Goal: Complete application form

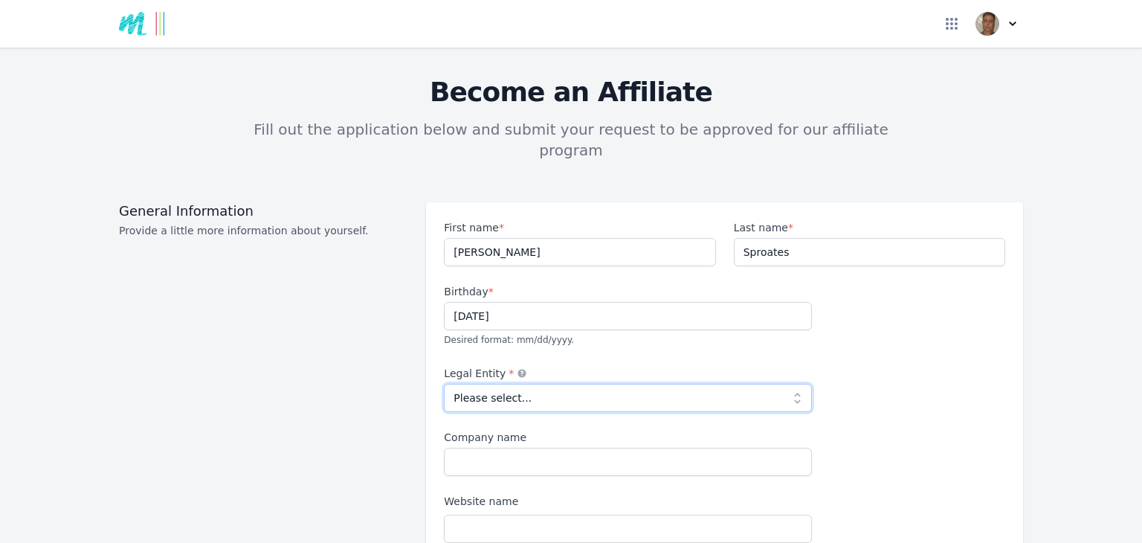
click at [505, 384] on select "Please select... Individual Partnership Corporation Sole Proprietorship Foreign…" at bounding box center [628, 398] width 368 height 28
select select "individual"
click at [444, 384] on select "Please select... Individual Partnership Corporation Sole Proprietorship Foreign…" at bounding box center [628, 398] width 368 height 28
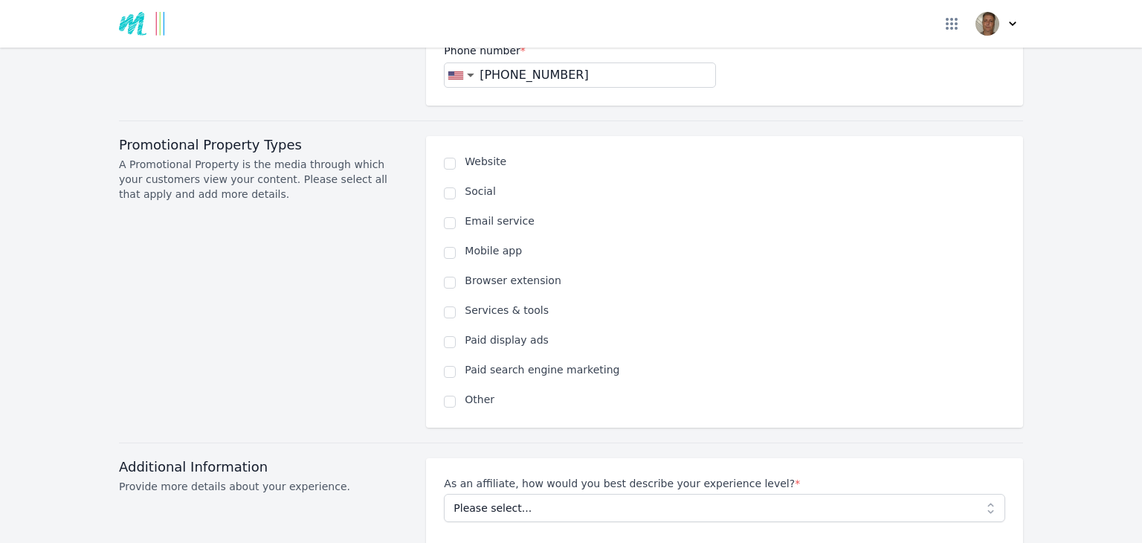
scroll to position [892, 0]
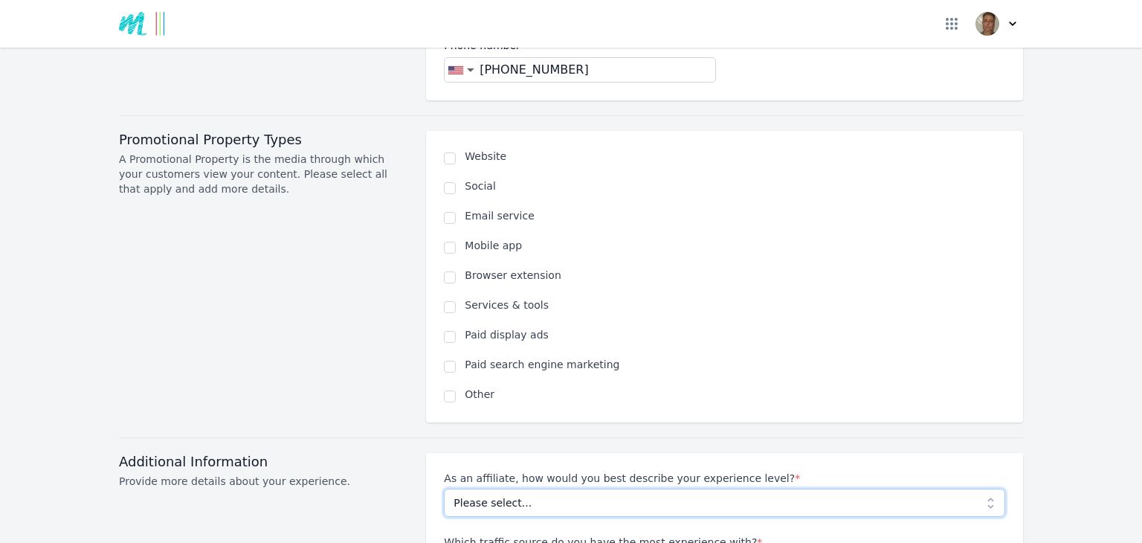
click at [686, 488] on select "Please select... Beginner Intermediate Expert" at bounding box center [724, 502] width 561 height 28
select select "Beginner"
click at [444, 488] on select "Please select... Beginner Intermediate Expert" at bounding box center [724, 502] width 561 height 28
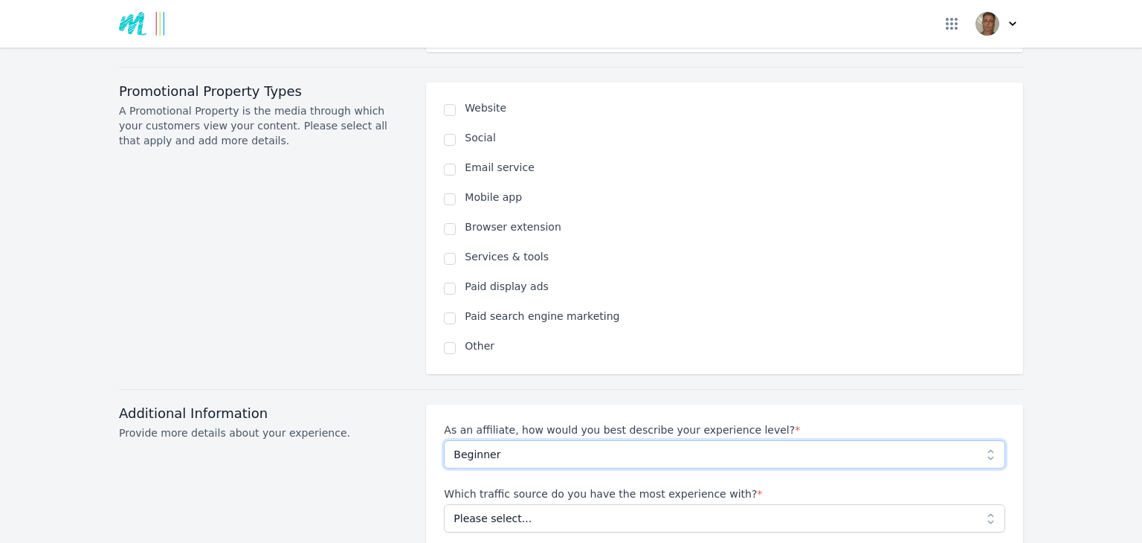
scroll to position [1115, 0]
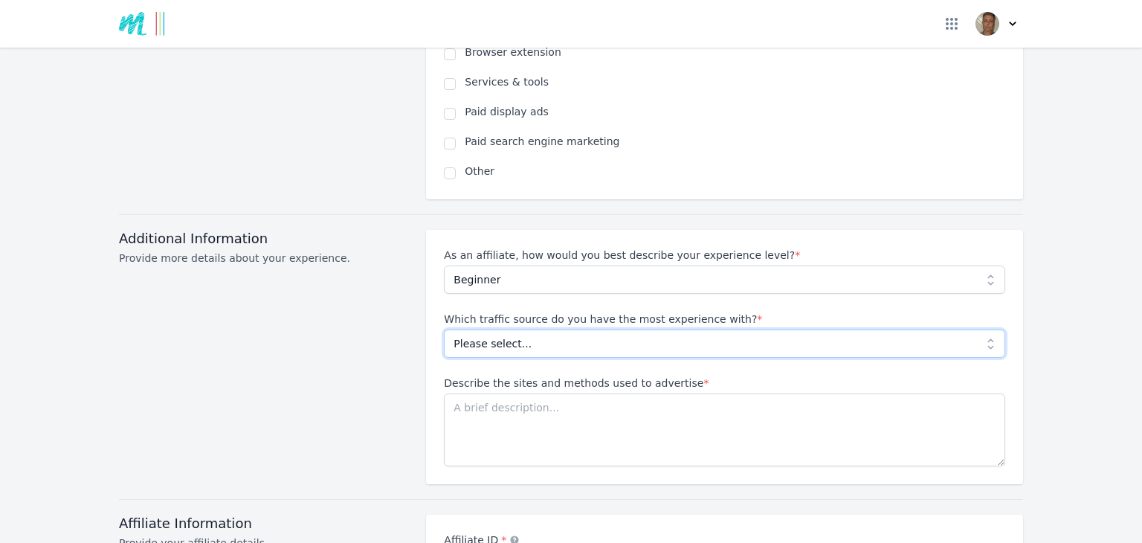
click at [616, 329] on select "Please select... No experience Social media Pay per click Media buying Organic …" at bounding box center [724, 343] width 561 height 28
select select "No experience"
click at [444, 329] on select "Please select... No experience Social media Pay per click Media buying Organic …" at bounding box center [724, 343] width 561 height 28
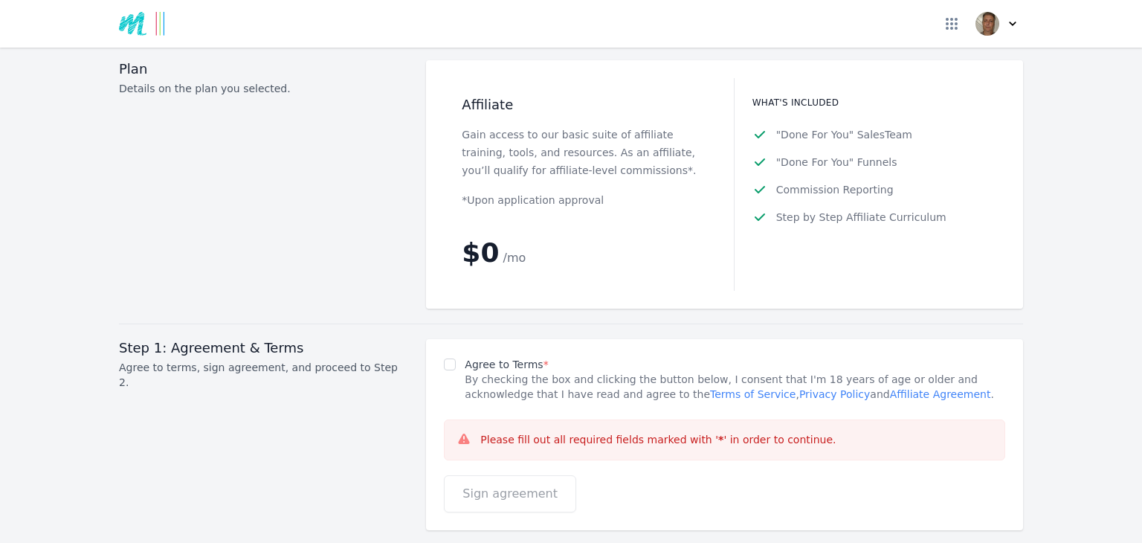
scroll to position [1858, 0]
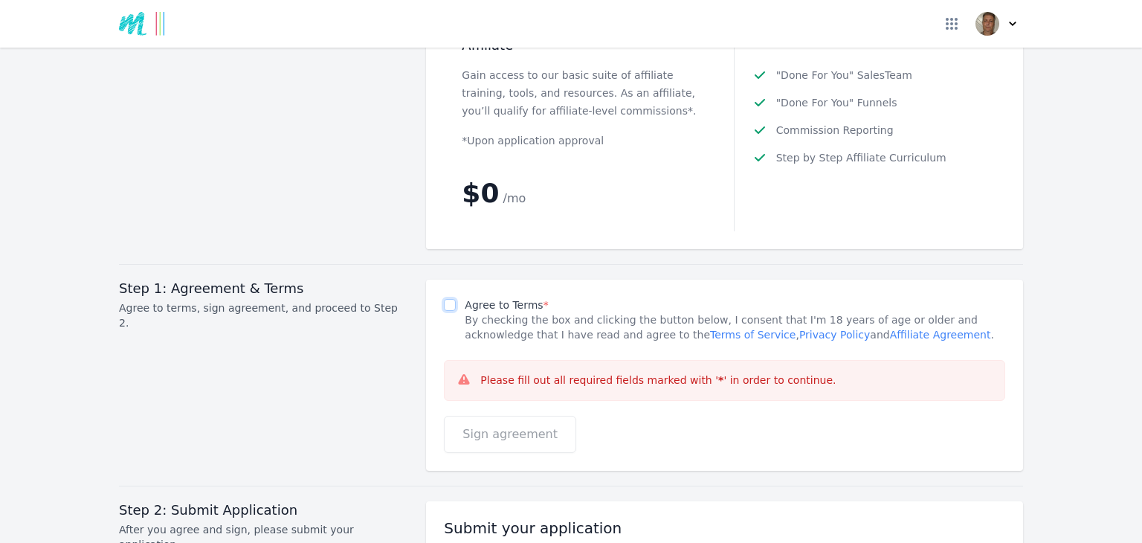
click at [444, 299] on input "Agree to Terms *" at bounding box center [450, 305] width 12 height 12
checkbox input "true"
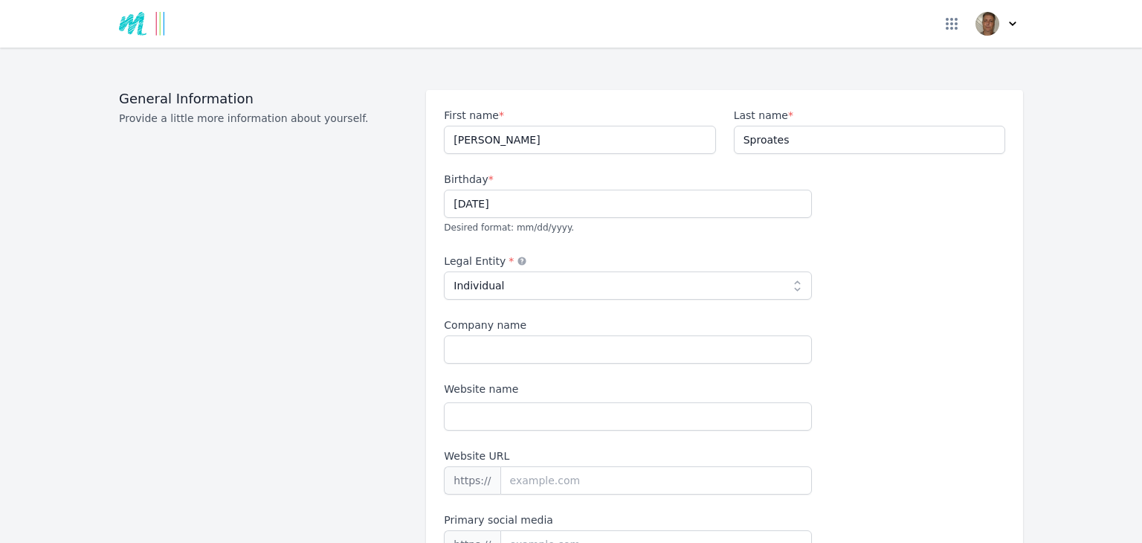
scroll to position [0, 0]
